Goal: Check status: Check status

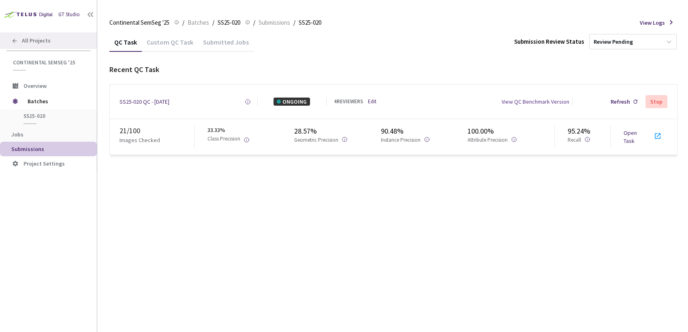
click at [18, 40] on div "All Projects" at bounding box center [48, 40] width 97 height 17
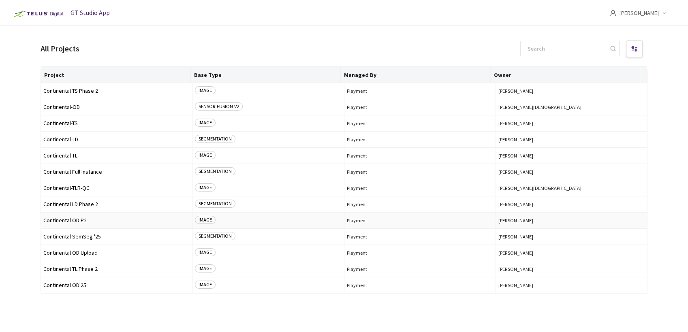
click at [77, 220] on span "Continental OD P2" at bounding box center [116, 221] width 146 height 6
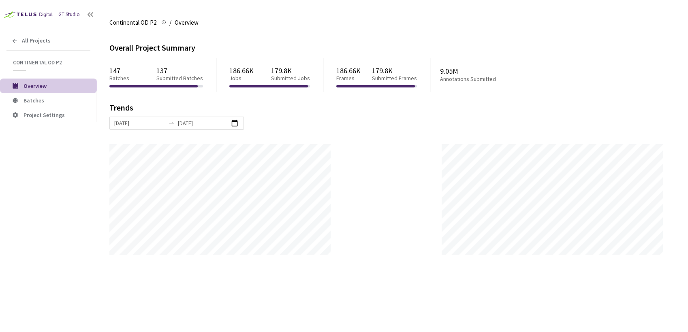
scroll to position [332, 688]
click at [43, 94] on li "Batches" at bounding box center [48, 100] width 97 height 15
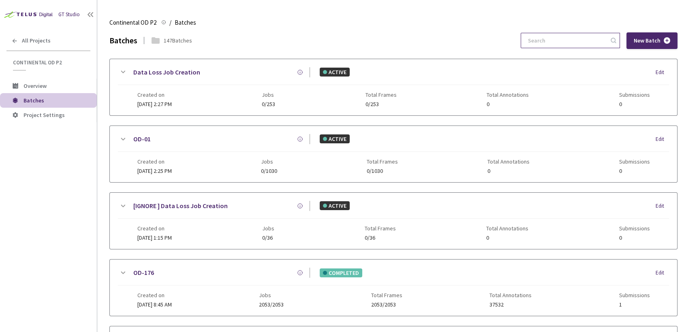
click at [600, 41] on input at bounding box center [566, 40] width 86 height 15
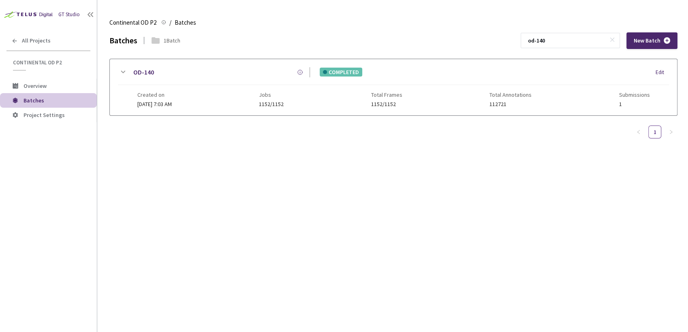
type input "od-140"
click at [123, 69] on icon at bounding box center [123, 72] width 10 height 10
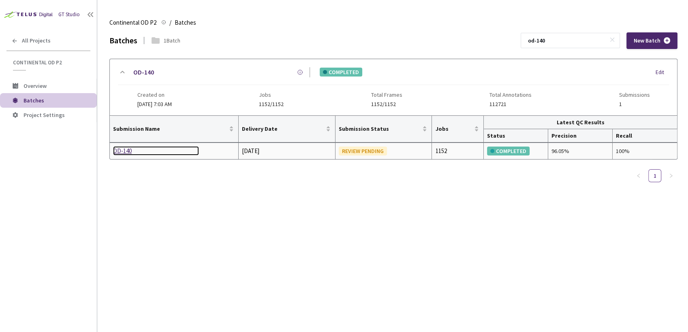
click at [124, 147] on div "OD-140" at bounding box center [156, 151] width 86 height 10
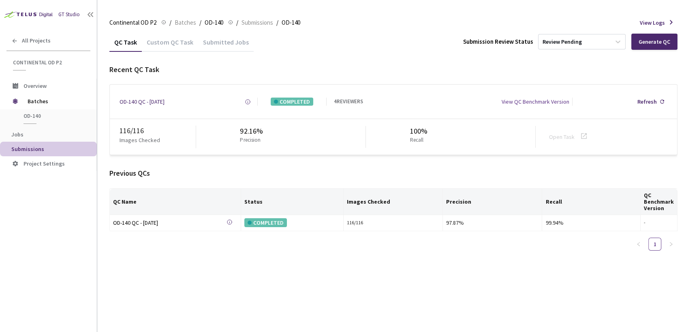
click at [227, 41] on div "Submitted Jobs" at bounding box center [226, 45] width 56 height 14
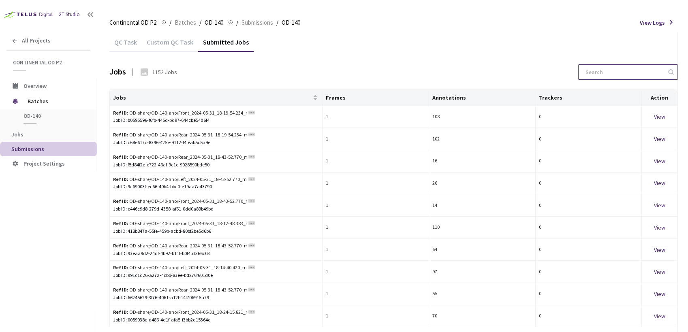
click at [628, 72] on input at bounding box center [624, 72] width 86 height 15
paste input "1717148688884315"
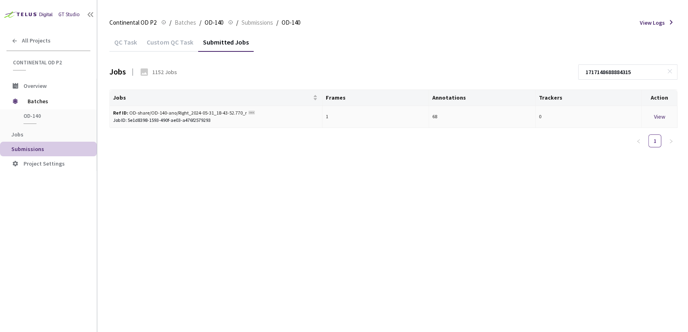
type input "1717148688884315"
click at [665, 115] on div "View" at bounding box center [659, 116] width 29 height 9
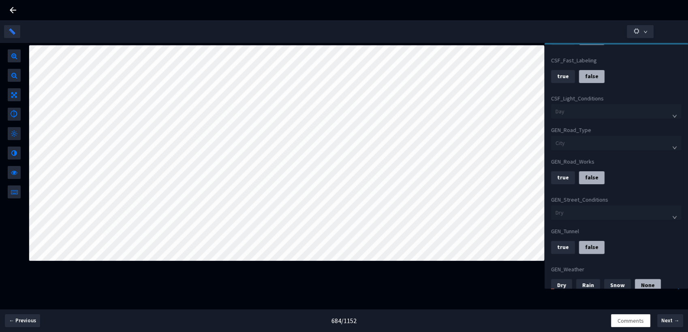
scroll to position [180, 0]
click at [14, 13] on icon at bounding box center [13, 10] width 10 height 10
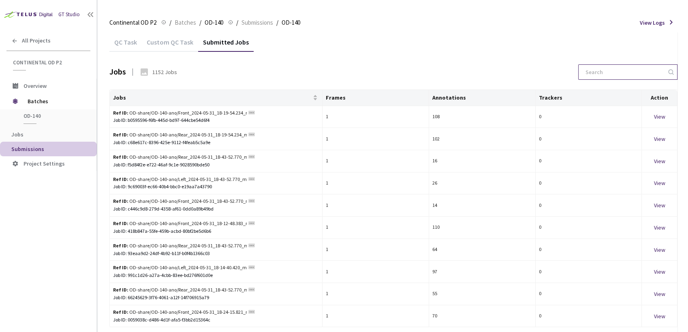
click at [613, 76] on input at bounding box center [624, 72] width 86 height 15
paste input "1717148694893008"
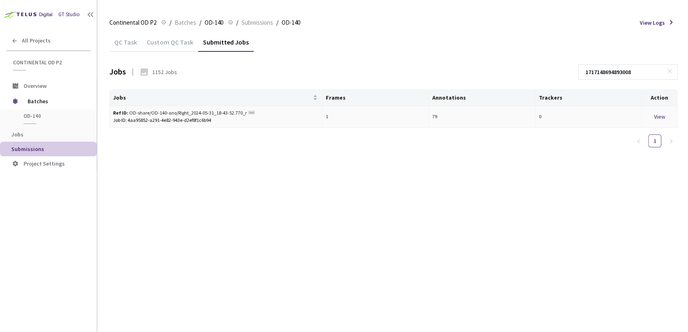
type input "1717148694893008"
click at [659, 117] on div "View" at bounding box center [659, 116] width 29 height 9
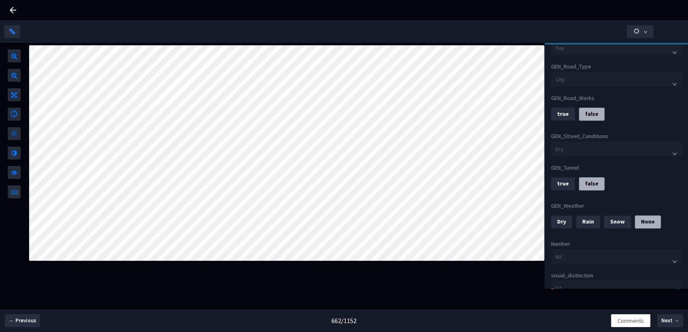
scroll to position [321, 0]
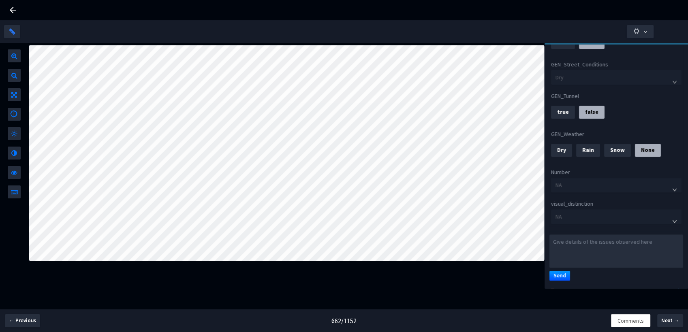
click at [13, 13] on icon at bounding box center [13, 10] width 10 height 10
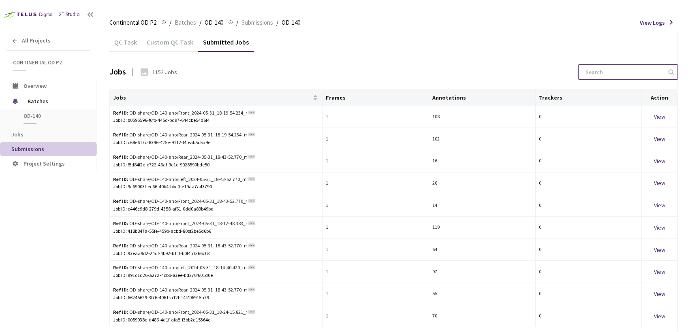
click at [655, 77] on input at bounding box center [624, 72] width 86 height 15
paste input "1717148672908375"
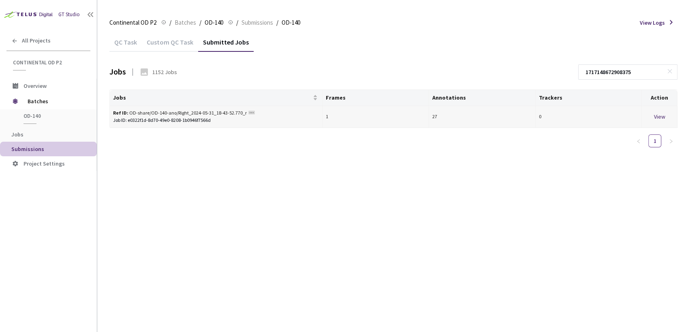
type input "1717148672908375"
click at [654, 114] on div "View" at bounding box center [659, 116] width 29 height 9
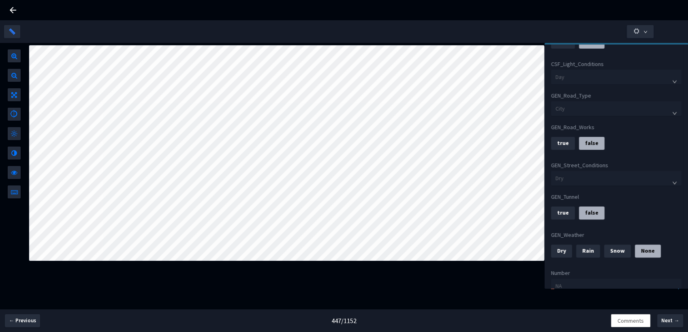
scroll to position [315, 0]
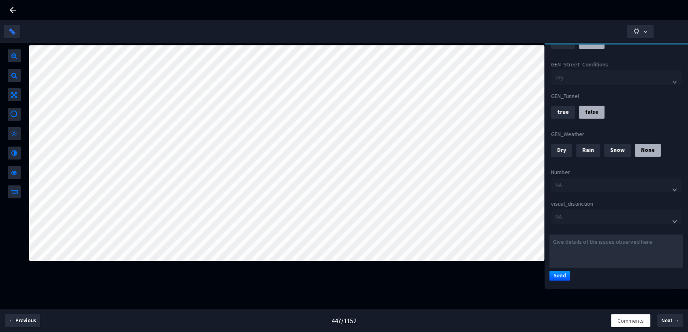
click at [17, 8] on icon at bounding box center [13, 10] width 10 height 10
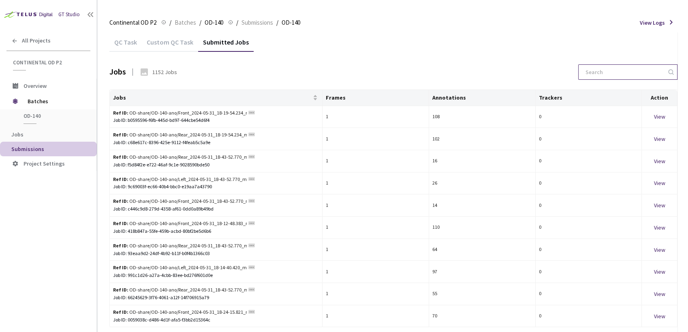
click at [653, 75] on input at bounding box center [624, 72] width 86 height 15
paste input "1717148656912989"
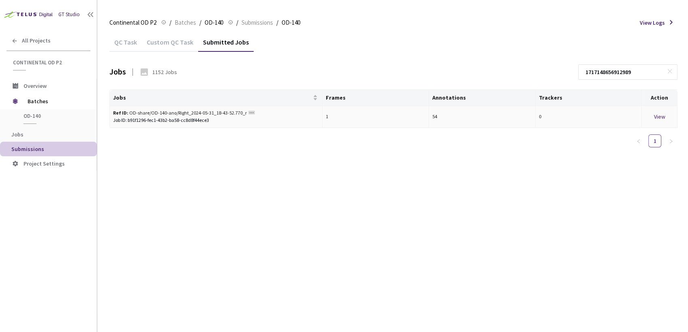
type input "1717148656912989"
click at [662, 118] on div "View" at bounding box center [659, 116] width 29 height 9
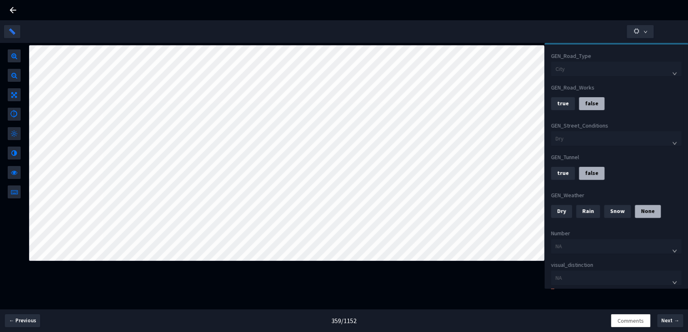
scroll to position [315, 0]
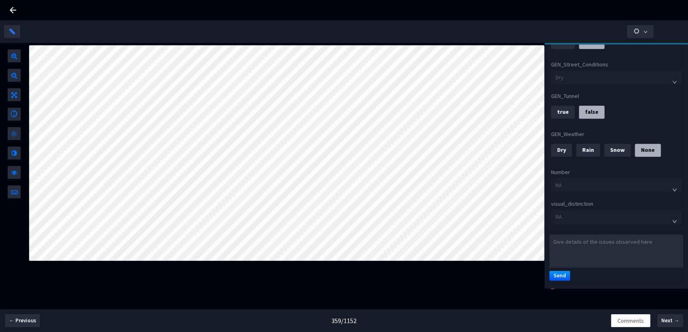
click at [11, 4] on div at bounding box center [13, 10] width 10 height 20
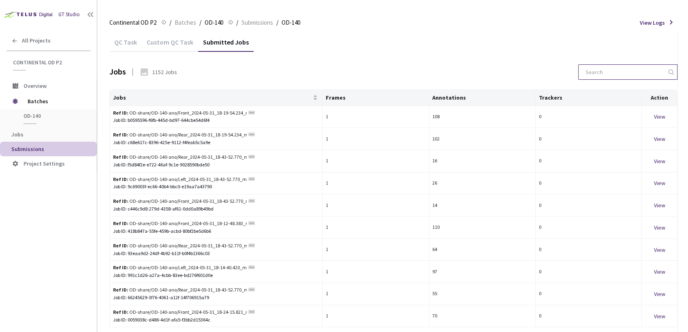
click at [629, 76] on input at bounding box center [624, 72] width 86 height 15
paste input "1717148660882837"
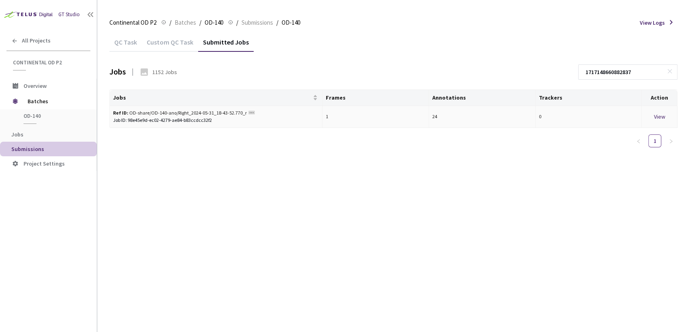
type input "1717148660882837"
click at [666, 118] on div "View" at bounding box center [659, 116] width 29 height 9
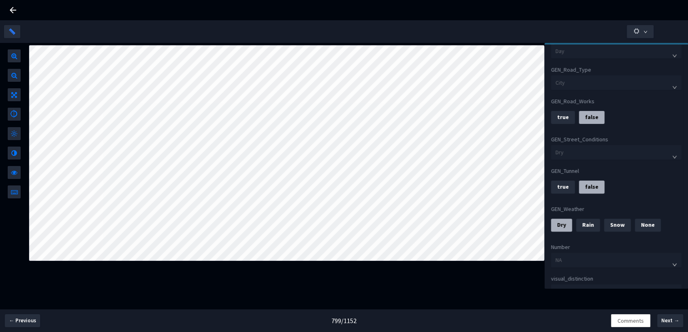
scroll to position [270, 0]
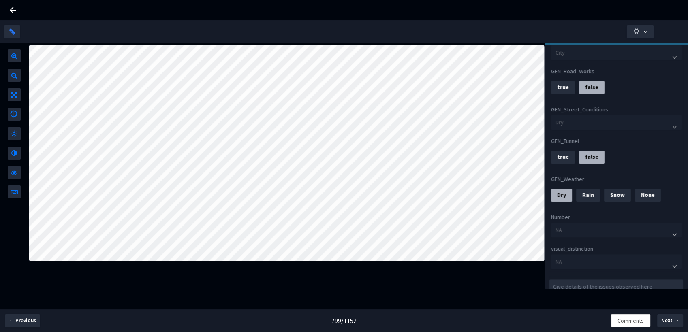
click at [6, 6] on div at bounding box center [344, 10] width 688 height 20
drag, startPoint x: 8, startPoint y: 6, endPoint x: 15, endPoint y: 8, distance: 7.3
click at [8, 6] on icon at bounding box center [13, 10] width 10 height 10
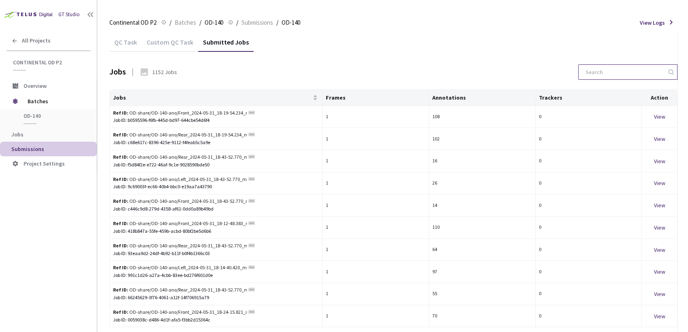
click at [644, 69] on input at bounding box center [624, 72] width 86 height 15
paste input "1717148660882837"
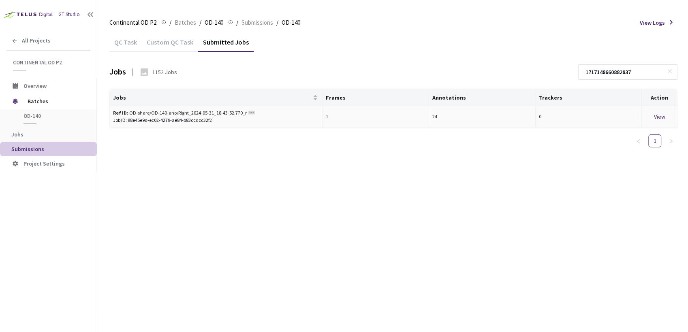
type input "1717148660882837"
click at [663, 114] on div "View" at bounding box center [659, 116] width 29 height 9
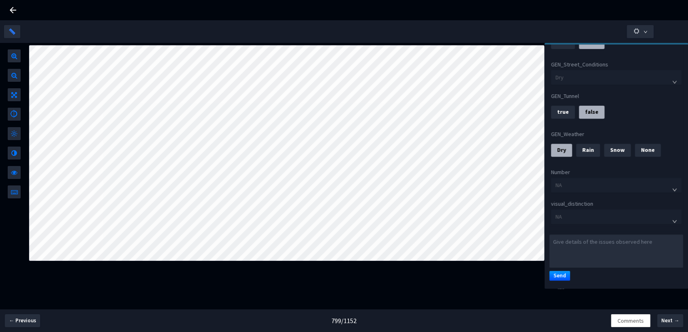
scroll to position [321, 0]
click at [16, 14] on icon at bounding box center [13, 10] width 10 height 10
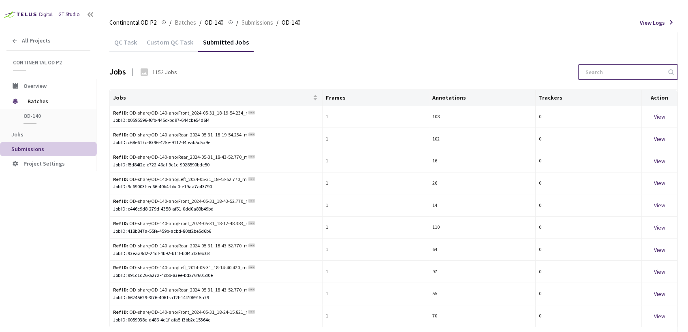
click at [620, 68] on input at bounding box center [624, 72] width 86 height 15
paste input "1717147214303803"
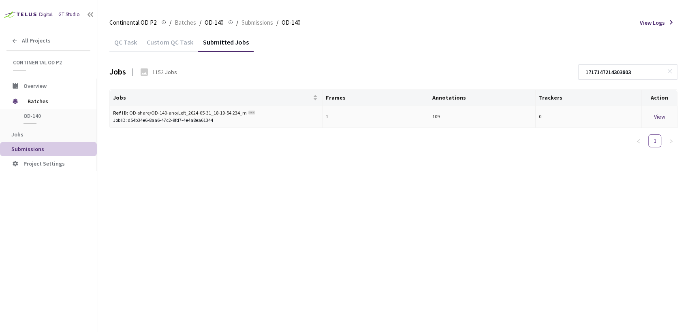
type input "1717147214303803"
click at [660, 120] on div "View" at bounding box center [659, 116] width 29 height 9
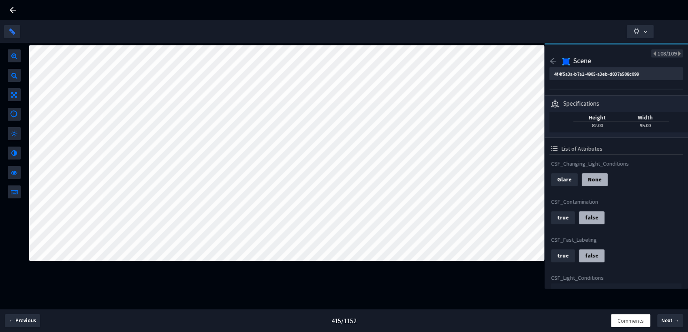
click at [13, 8] on icon at bounding box center [13, 10] width 10 height 10
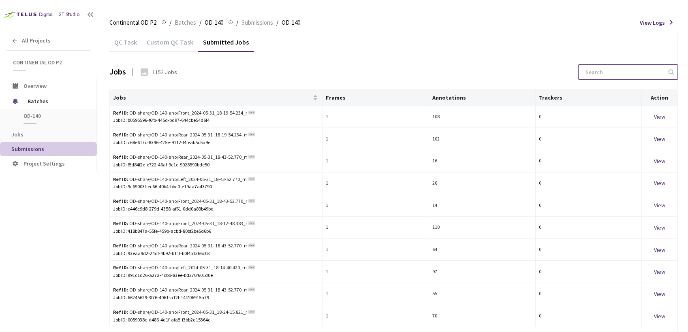
drag, startPoint x: 638, startPoint y: 81, endPoint x: 638, endPoint y: 76, distance: 4.9
click at [638, 77] on div "Jobs 1152 Jobs" at bounding box center [393, 76] width 568 height 25
click at [638, 73] on input at bounding box center [624, 72] width 86 height 15
paste input "1717148676901614"
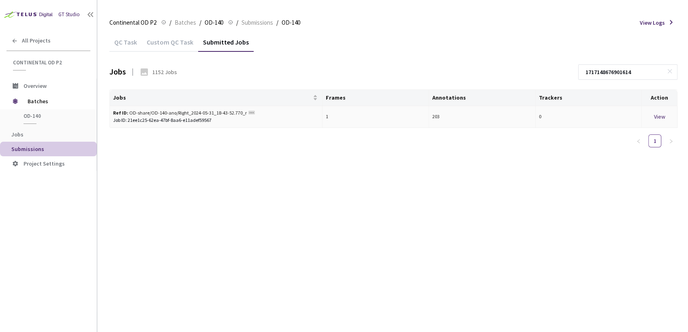
type input "1717148676901614"
click at [662, 118] on div "View" at bounding box center [659, 116] width 29 height 9
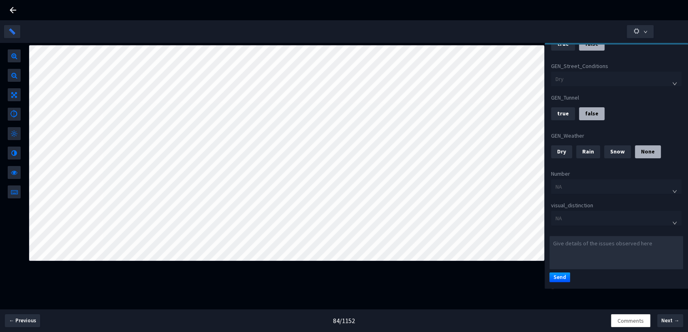
scroll to position [321, 0]
click at [14, 8] on icon at bounding box center [13, 10] width 10 height 10
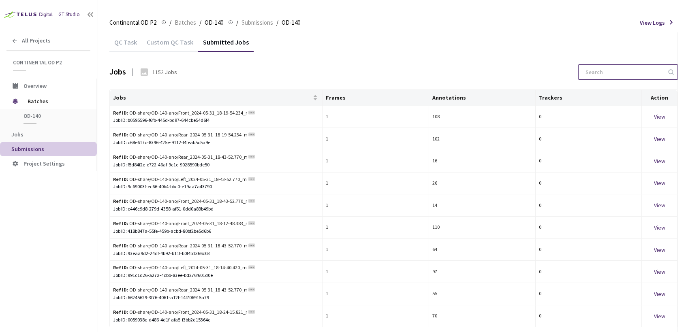
click at [591, 71] on input at bounding box center [624, 72] width 86 height 15
paste input "1717148700902495"
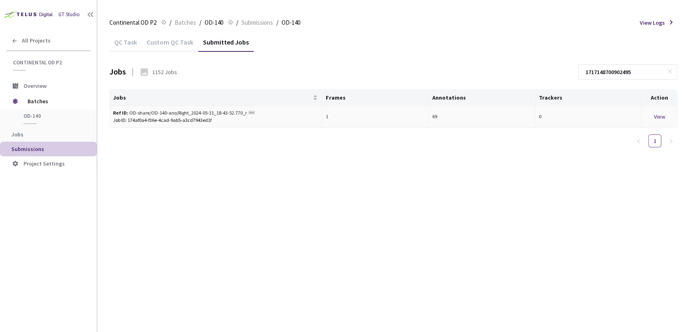
type input "1717148700902495"
click at [657, 116] on div "View" at bounding box center [659, 116] width 29 height 9
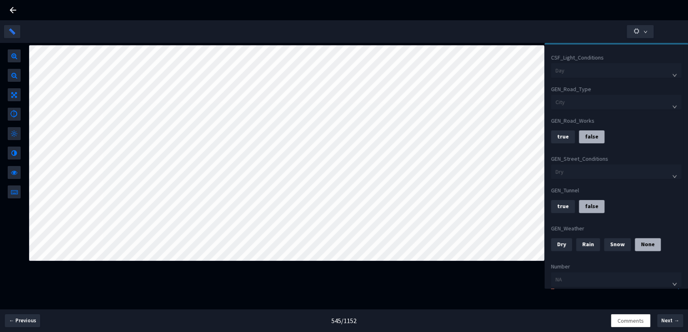
scroll to position [225, 0]
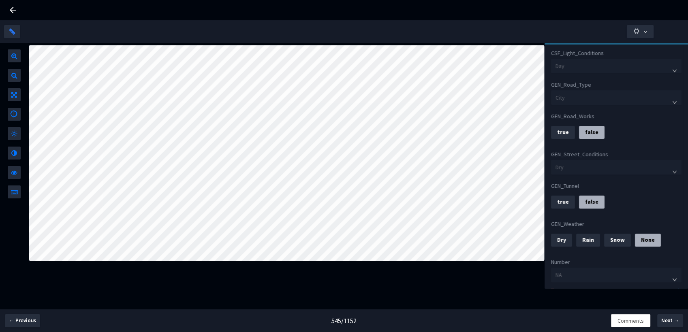
click at [15, 8] on icon at bounding box center [13, 10] width 10 height 10
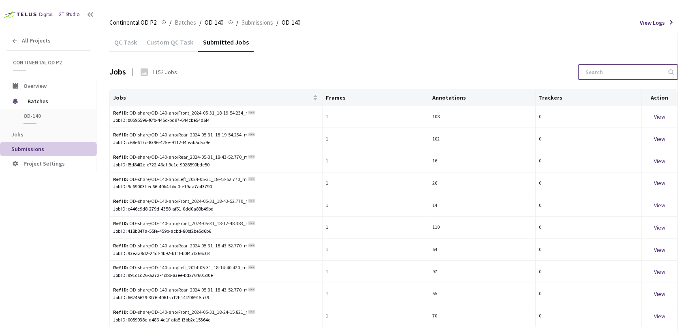
click at [626, 70] on input at bounding box center [624, 72] width 86 height 15
paste input "1717148682941901"
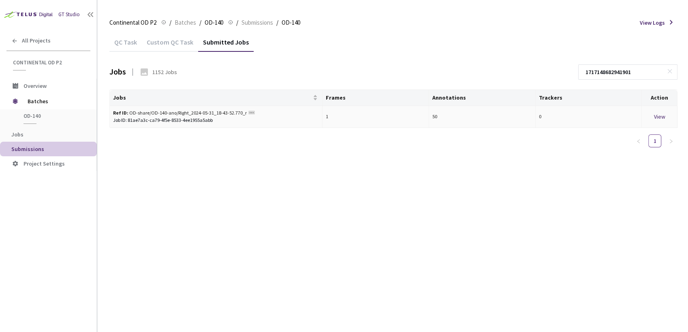
type input "1717148682941901"
click at [664, 121] on div "View" at bounding box center [659, 116] width 29 height 9
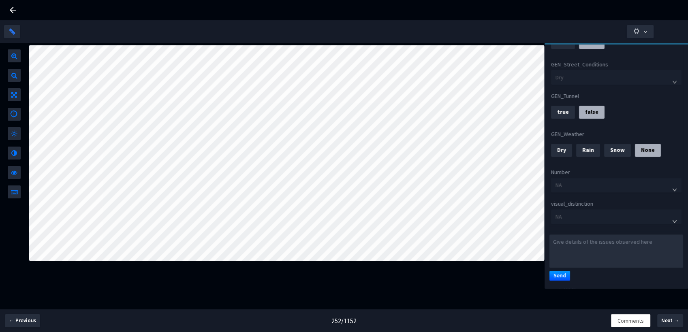
scroll to position [321, 0]
drag, startPoint x: 8, startPoint y: 9, endPoint x: 91, endPoint y: 34, distance: 86.9
click at [8, 9] on icon at bounding box center [13, 10] width 10 height 10
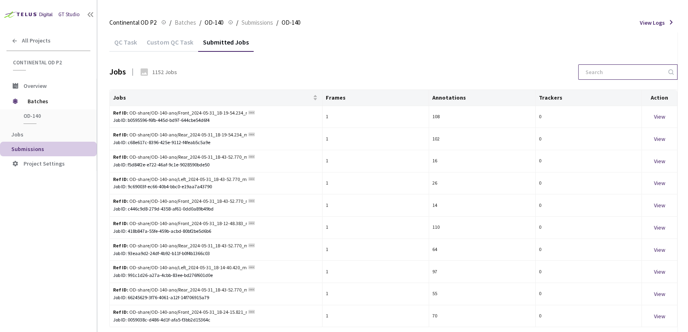
click at [605, 69] on input at bounding box center [624, 72] width 86 height 15
paste input "1717148658909979"
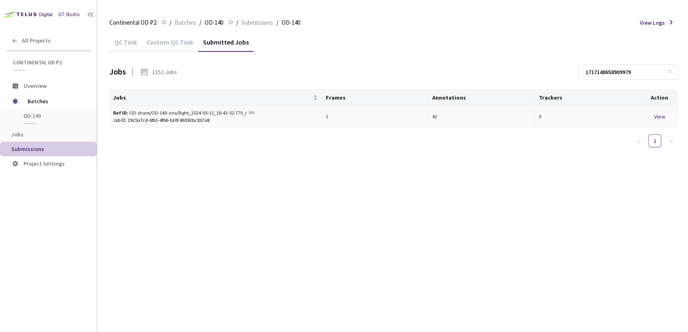
type input "1717148658909979"
click at [662, 117] on div "View" at bounding box center [659, 116] width 29 height 9
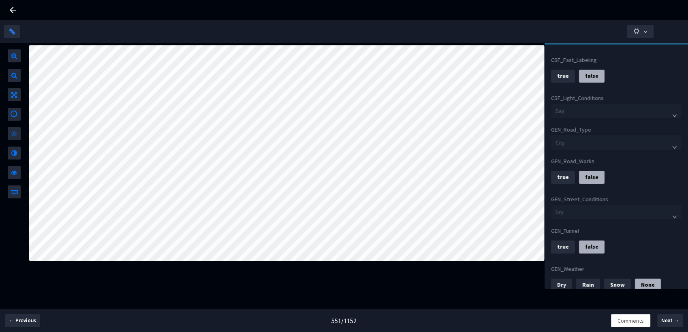
scroll to position [315, 0]
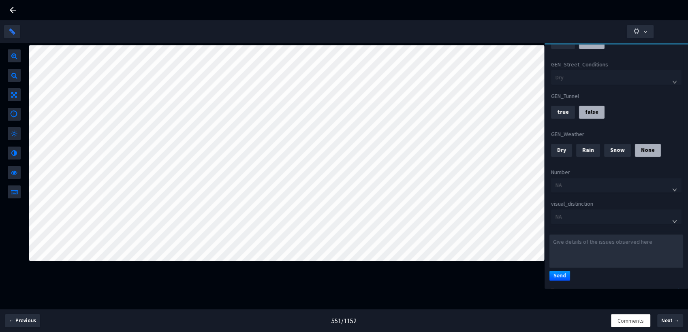
click at [13, 10] on icon at bounding box center [13, 10] width 6 height 6
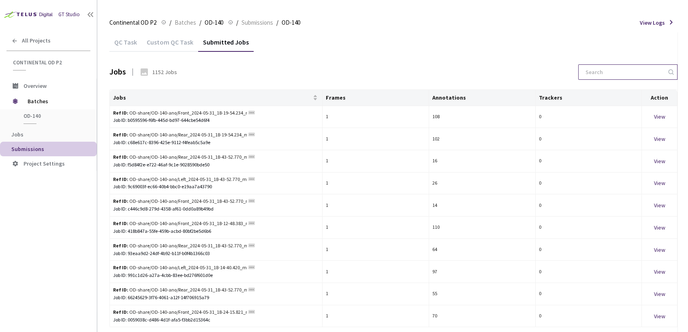
click at [594, 73] on input at bounding box center [624, 72] width 86 height 15
paste input "1717148684879946"
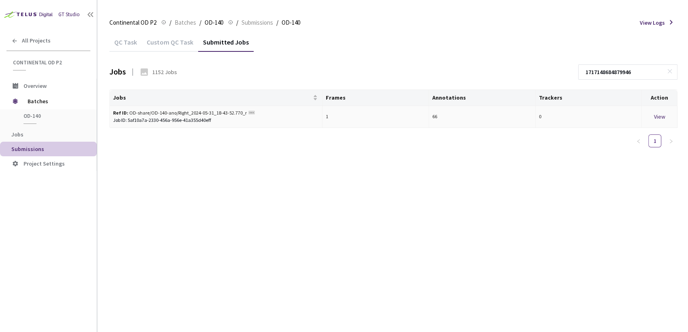
type input "1717148684879946"
click at [657, 119] on div "View" at bounding box center [659, 116] width 29 height 9
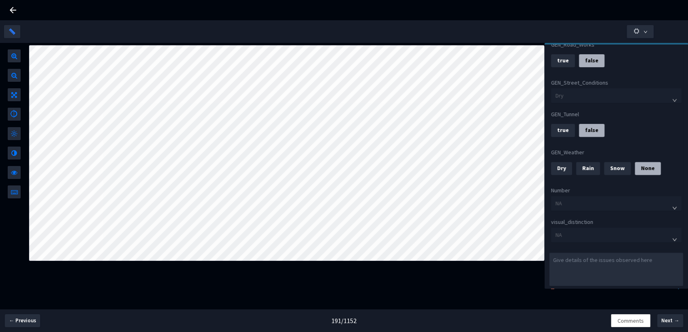
scroll to position [321, 0]
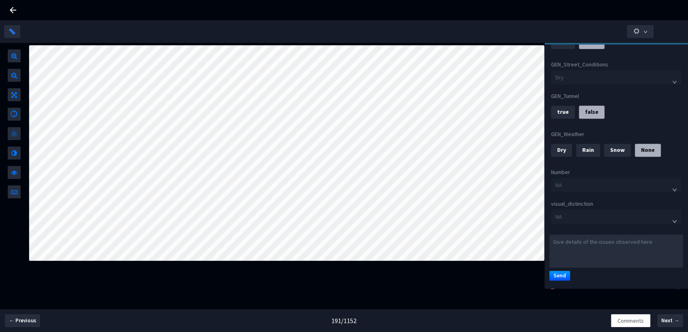
drag, startPoint x: 12, startPoint y: 10, endPoint x: 48, endPoint y: 18, distance: 37.0
click at [12, 10] on icon at bounding box center [13, 10] width 6 height 6
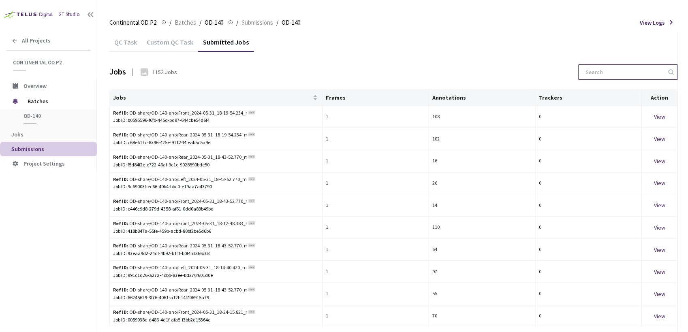
click at [632, 68] on input at bounding box center [624, 72] width 86 height 15
paste input "1717148676901614"
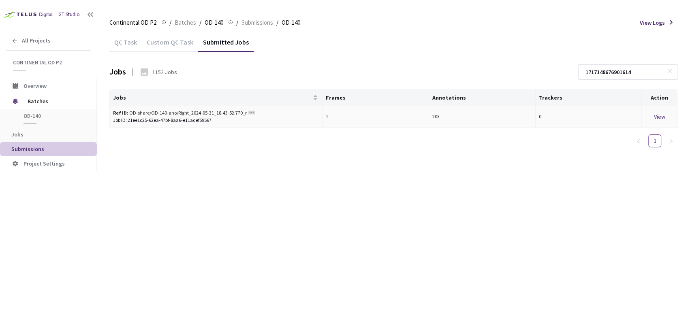
type input "1717148676901614"
click at [661, 116] on div "View" at bounding box center [659, 116] width 29 height 9
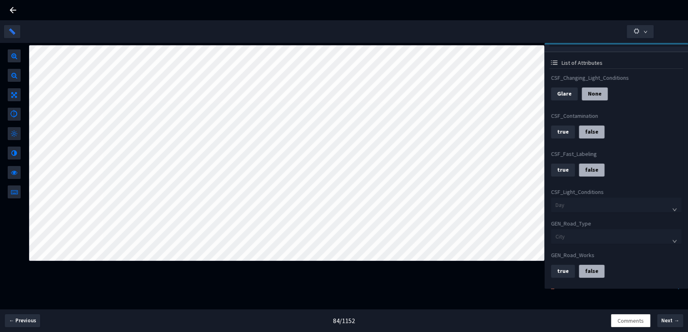
scroll to position [225, 0]
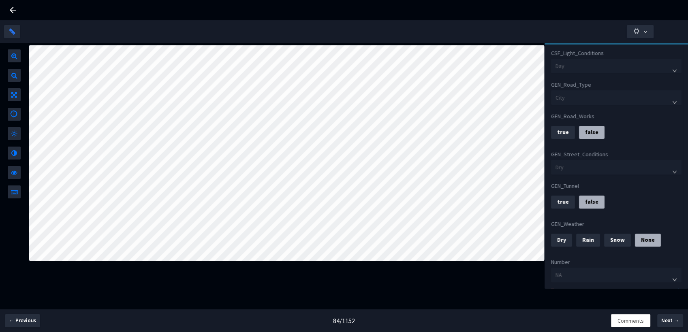
drag, startPoint x: 16, startPoint y: 7, endPoint x: 50, endPoint y: 13, distance: 34.2
click at [16, 7] on icon at bounding box center [13, 10] width 10 height 10
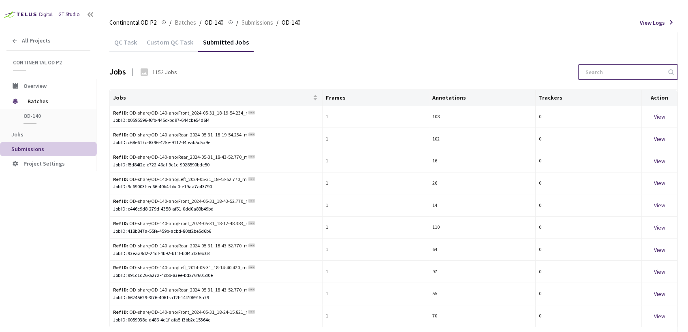
click at [640, 73] on input at bounding box center [624, 72] width 86 height 15
paste input "1717148674897985"
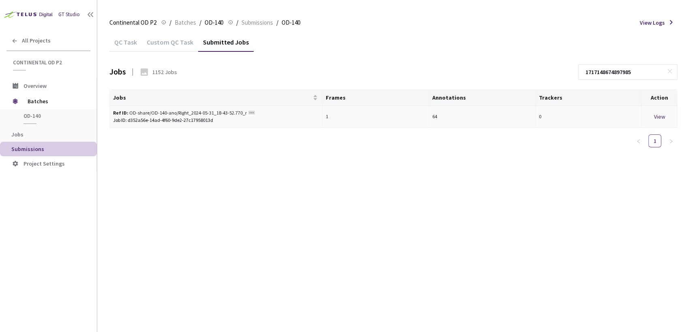
type input "1717148674897985"
click at [656, 114] on div "View" at bounding box center [659, 116] width 29 height 9
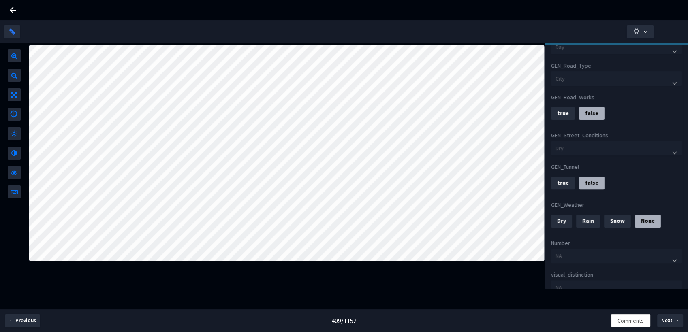
scroll to position [321, 0]
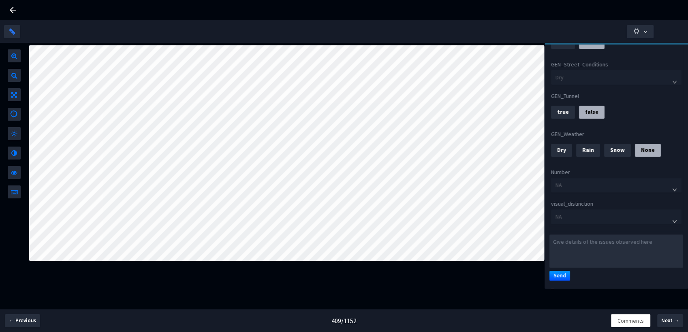
drag, startPoint x: 15, startPoint y: 9, endPoint x: 28, endPoint y: 11, distance: 12.7
click at [15, 9] on icon at bounding box center [13, 10] width 10 height 10
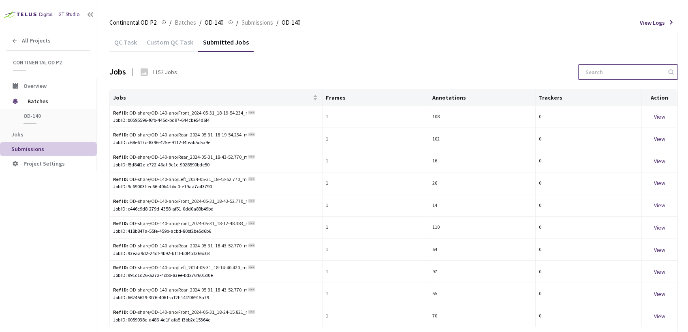
click at [597, 71] on input at bounding box center [624, 72] width 86 height 15
paste input "1717148682941901"
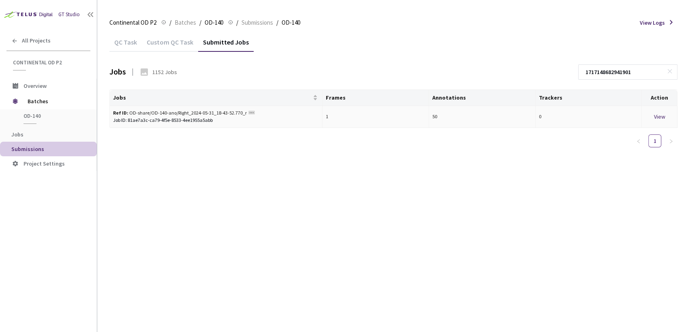
type input "1717148682941901"
click at [660, 115] on div "View" at bounding box center [659, 116] width 29 height 9
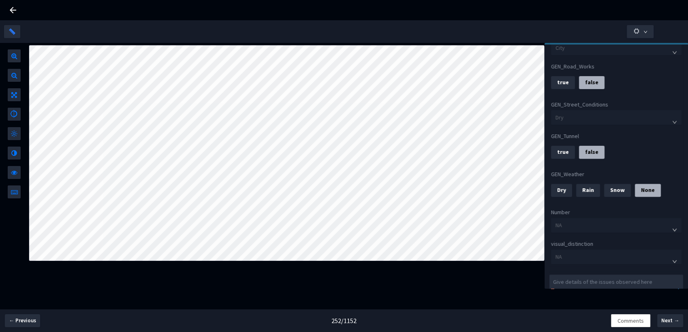
scroll to position [321, 0]
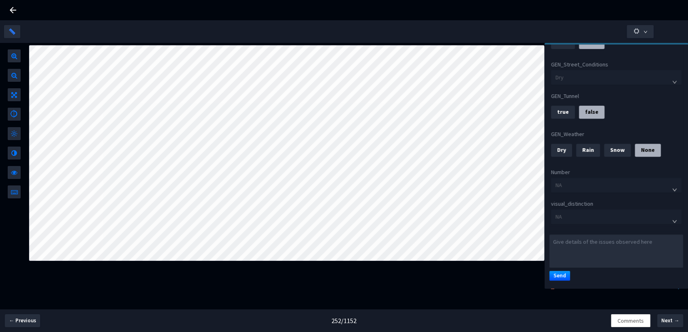
drag, startPoint x: 10, startPoint y: 8, endPoint x: 32, endPoint y: 15, distance: 23.6
click at [10, 8] on icon at bounding box center [13, 10] width 10 height 10
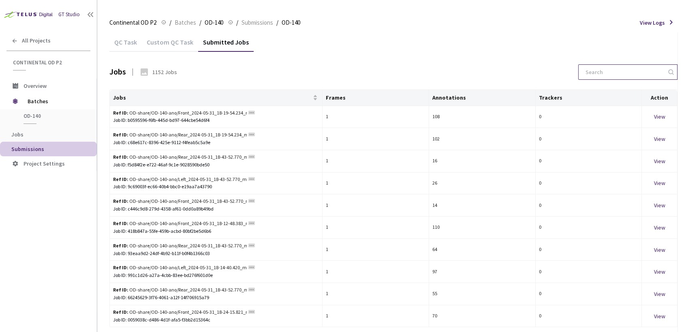
click at [592, 69] on input at bounding box center [624, 72] width 86 height 15
paste input "1717148658909979"
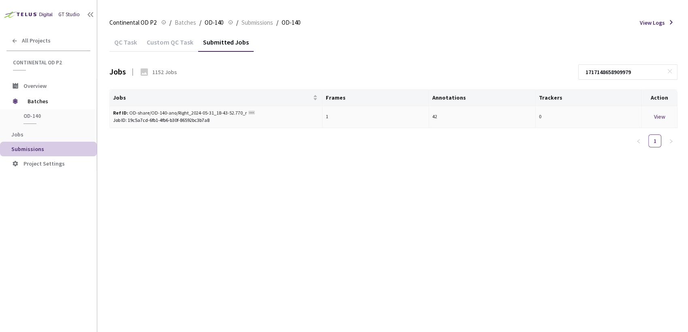
type input "1717148658909979"
click at [664, 119] on div "View" at bounding box center [659, 116] width 29 height 9
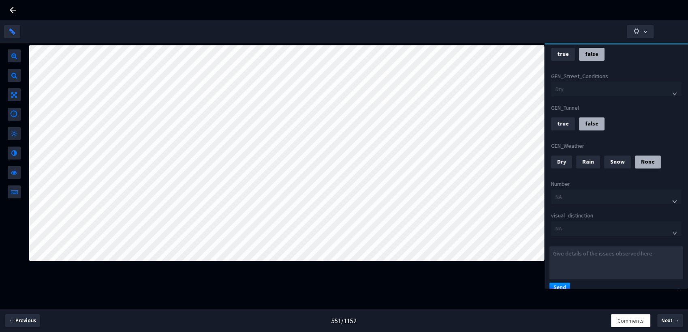
scroll to position [321, 0]
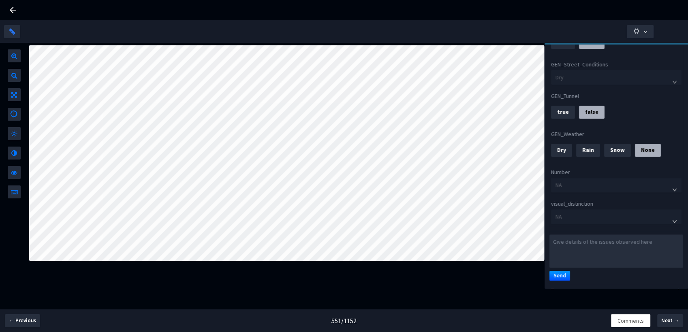
click at [17, 7] on icon at bounding box center [13, 10] width 10 height 10
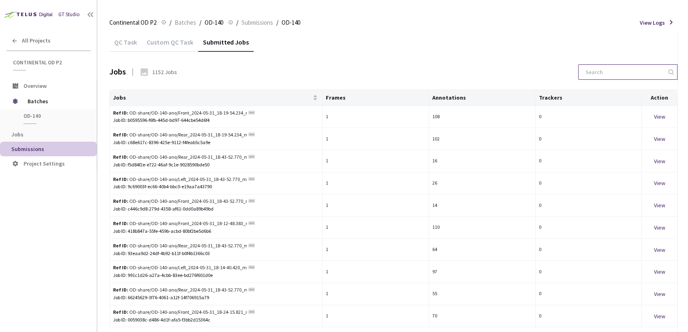
drag, startPoint x: 588, startPoint y: 75, endPoint x: 605, endPoint y: 78, distance: 17.7
click at [591, 75] on input at bounding box center [624, 72] width 86 height 15
paste input "1717148684879946"
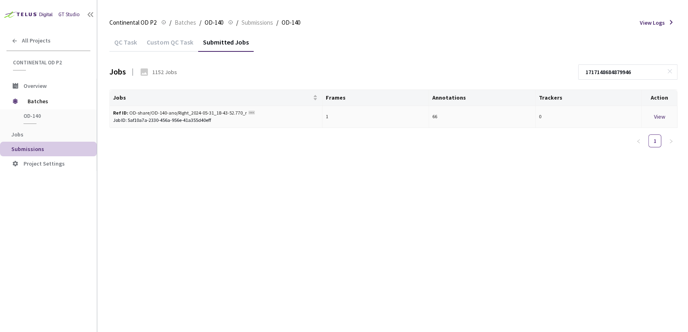
type input "1717148684879946"
click at [655, 116] on div "View" at bounding box center [659, 116] width 29 height 9
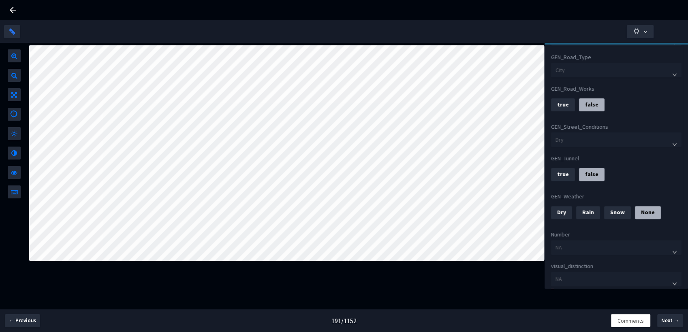
scroll to position [270, 0]
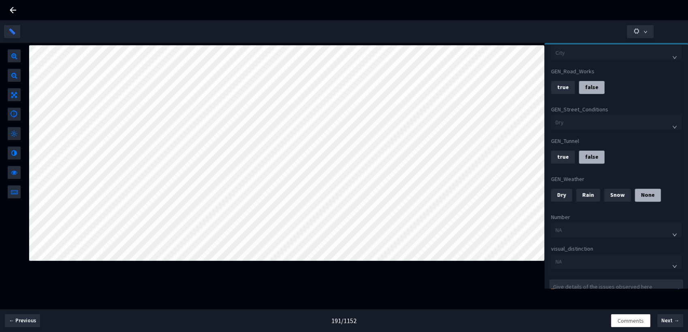
drag, startPoint x: 14, startPoint y: 6, endPoint x: 131, endPoint y: 26, distance: 119.2
click at [14, 6] on icon at bounding box center [13, 10] width 10 height 10
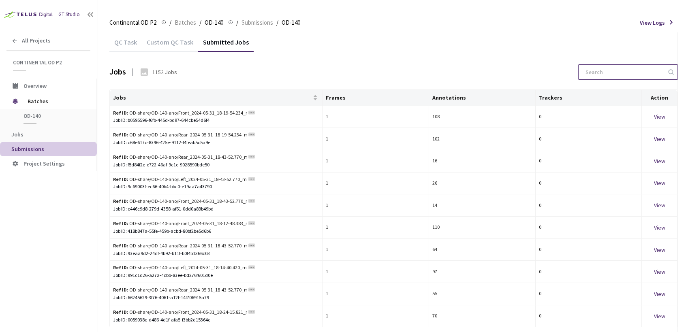
click at [590, 71] on input at bounding box center [624, 72] width 86 height 15
paste input "1717148676901614"
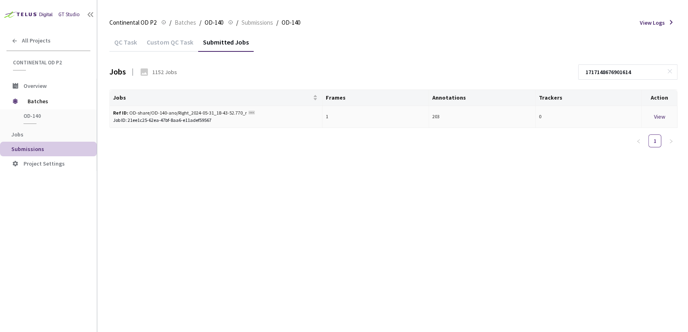
type input "1717148676901614"
click at [663, 120] on div "View" at bounding box center [659, 116] width 29 height 9
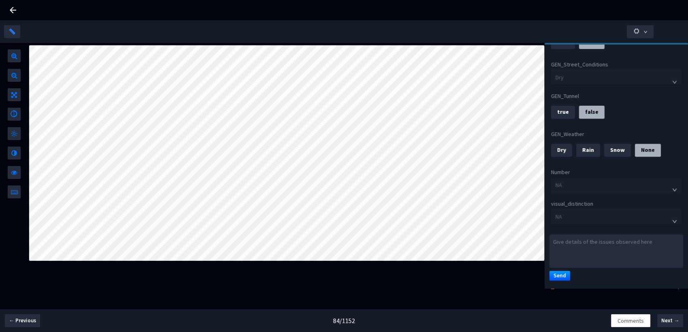
scroll to position [321, 0]
click at [7, 9] on div at bounding box center [344, 10] width 688 height 20
click at [10, 9] on icon at bounding box center [13, 10] width 10 height 10
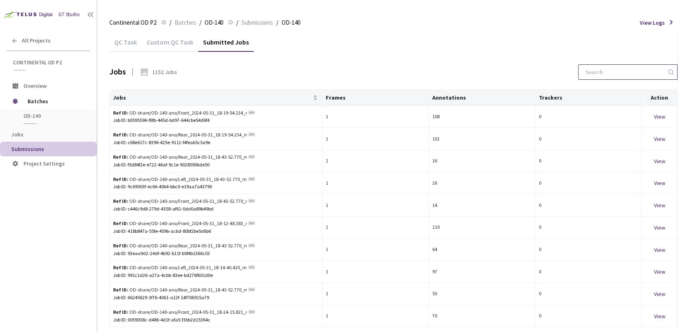
click at [603, 69] on input at bounding box center [624, 72] width 86 height 15
paste input "1717148674897985"
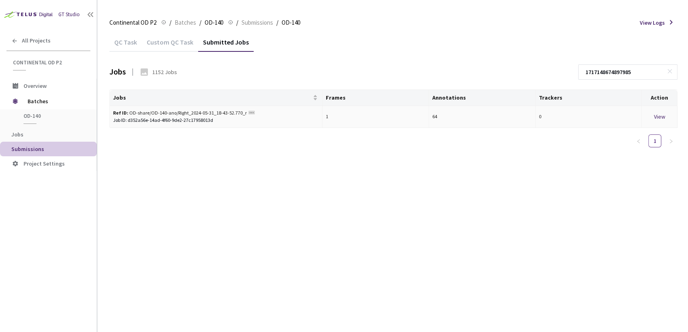
type input "1717148674897985"
click at [660, 118] on div "View" at bounding box center [659, 116] width 29 height 9
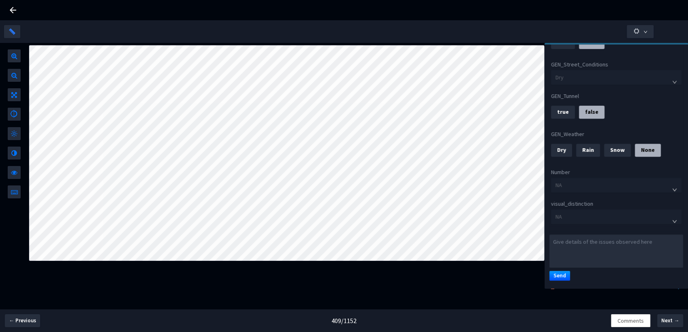
scroll to position [321, 0]
click at [620, 214] on span "NA" at bounding box center [617, 217] width 122 height 12
click at [4, 11] on div at bounding box center [344, 10] width 688 height 20
drag, startPoint x: 14, startPoint y: 8, endPoint x: 58, endPoint y: 20, distance: 45.8
click at [14, 8] on icon at bounding box center [13, 10] width 10 height 10
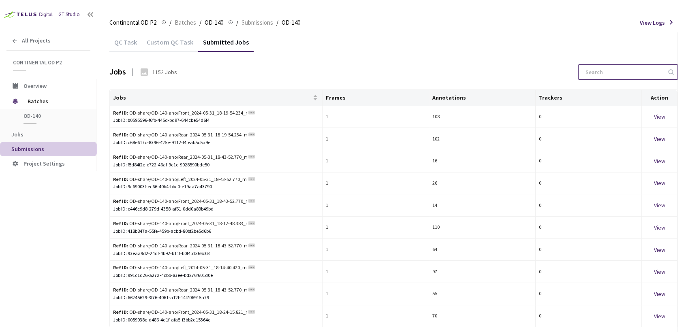
click at [642, 76] on input at bounding box center [624, 72] width 86 height 15
paste input "1717148682941901"
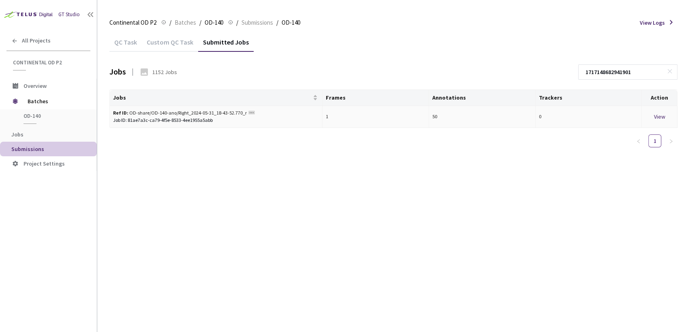
type input "1717148682941901"
click at [662, 117] on div "View" at bounding box center [659, 116] width 29 height 9
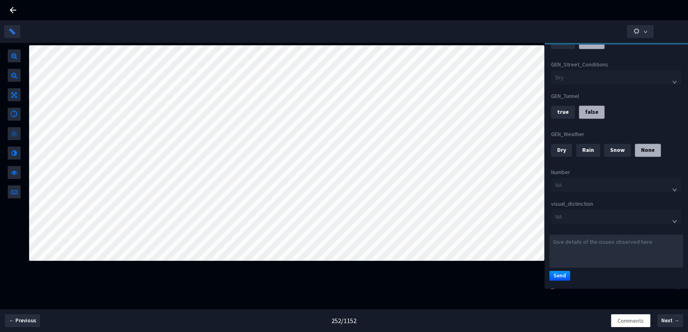
scroll to position [321, 0]
